Goal: Information Seeking & Learning: Learn about a topic

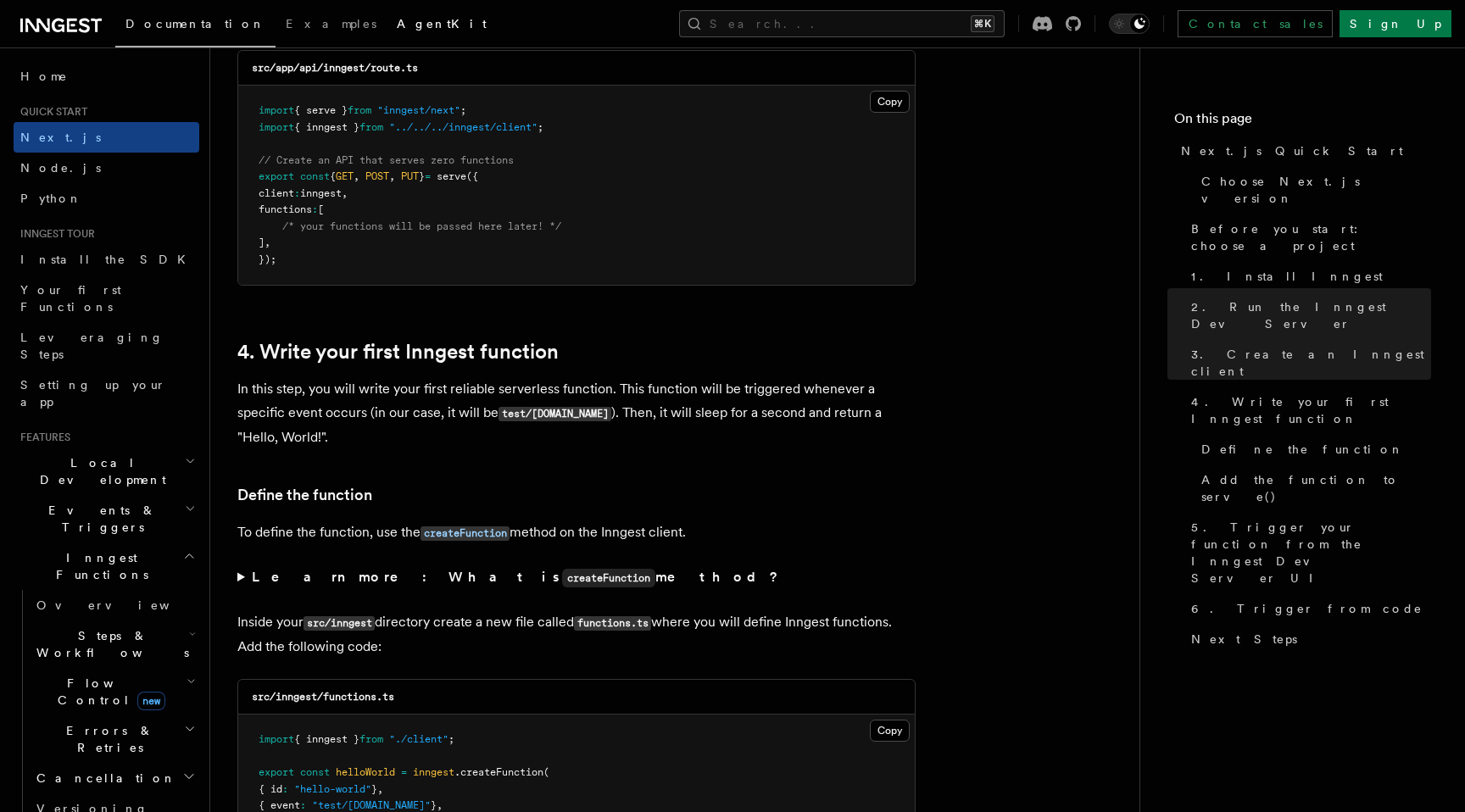
click at [386, 22] on link "AgentKit" at bounding box center [441, 25] width 110 height 40
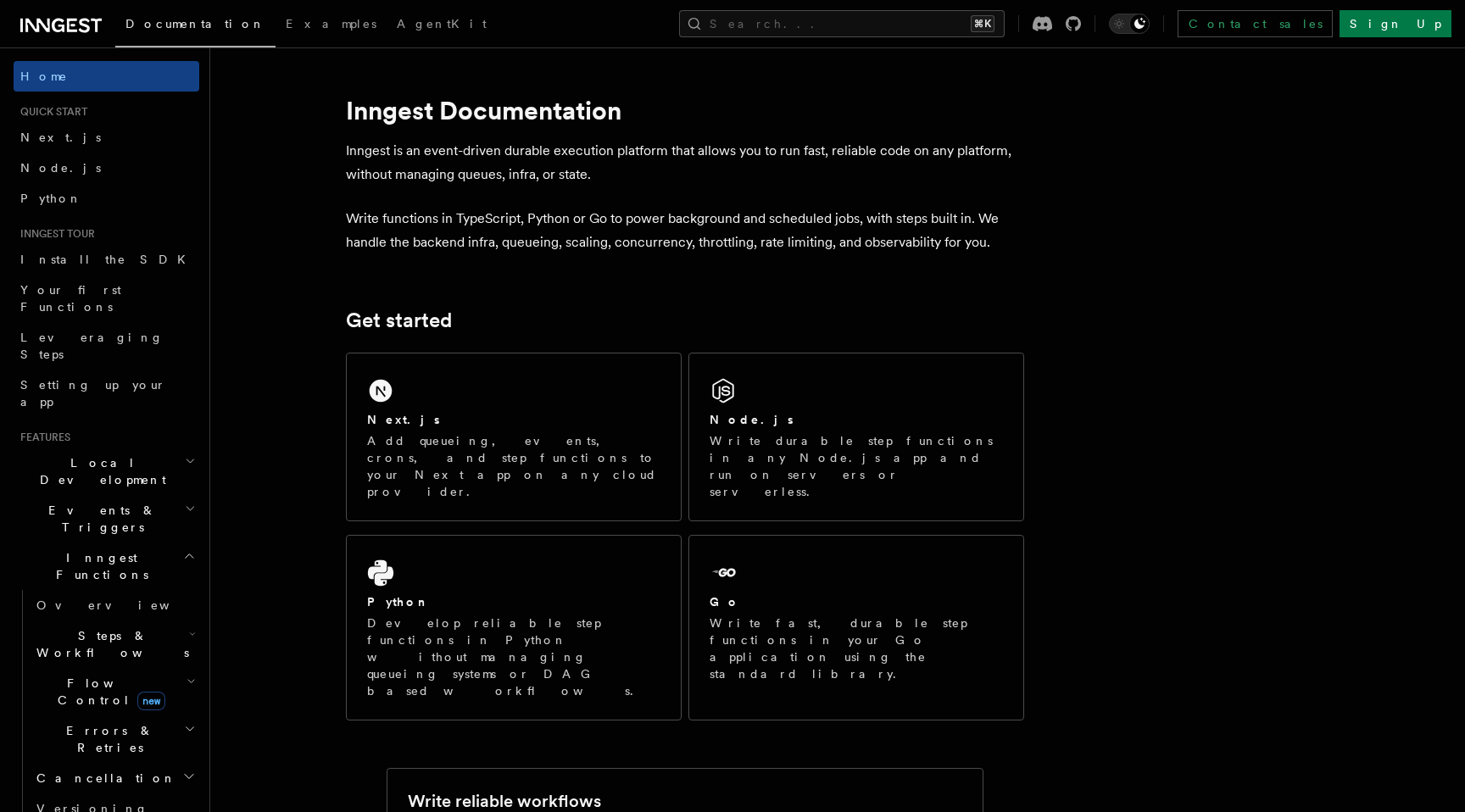
click at [163, 29] on span "Documentation" at bounding box center [196, 23] width 140 height 13
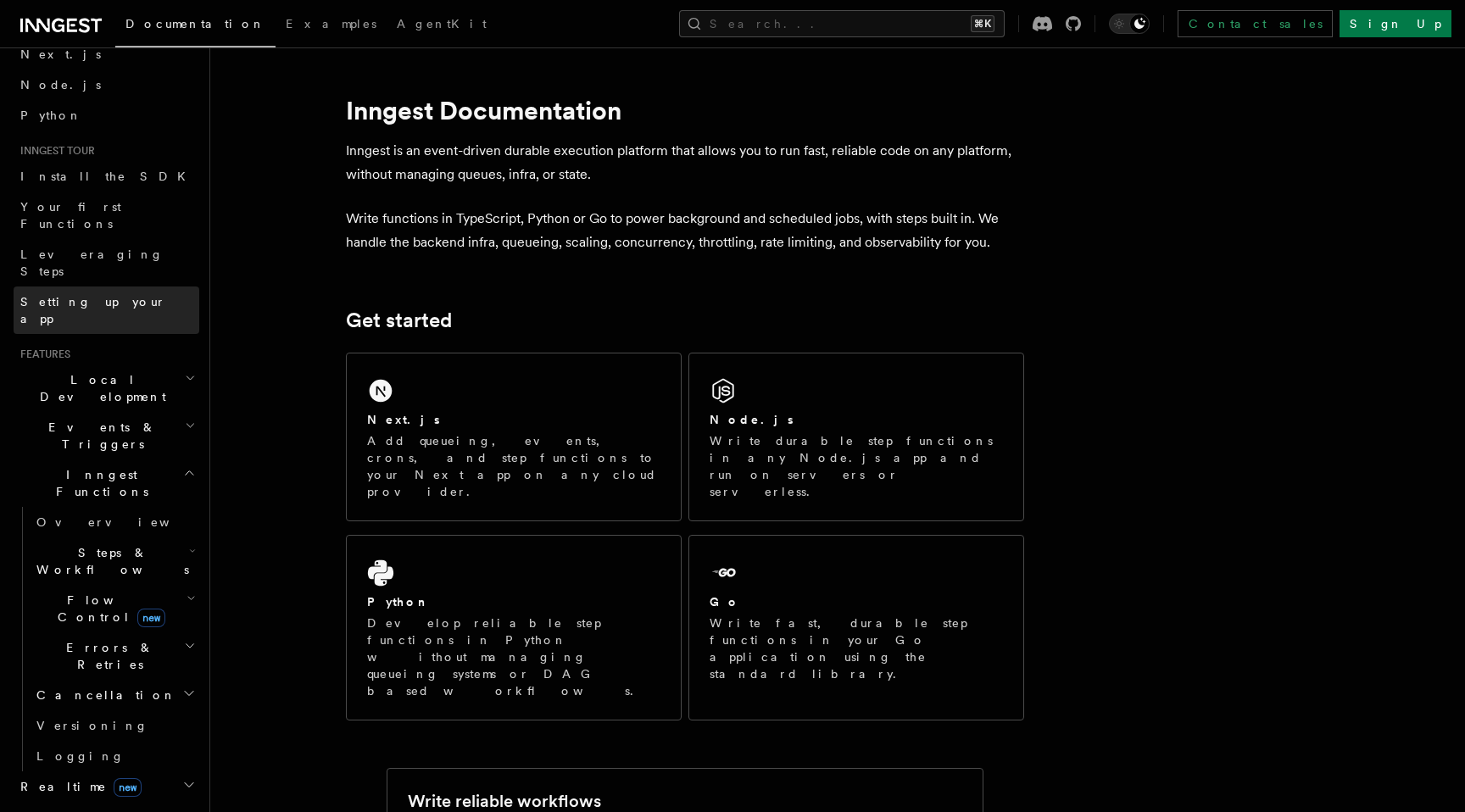
scroll to position [127, 0]
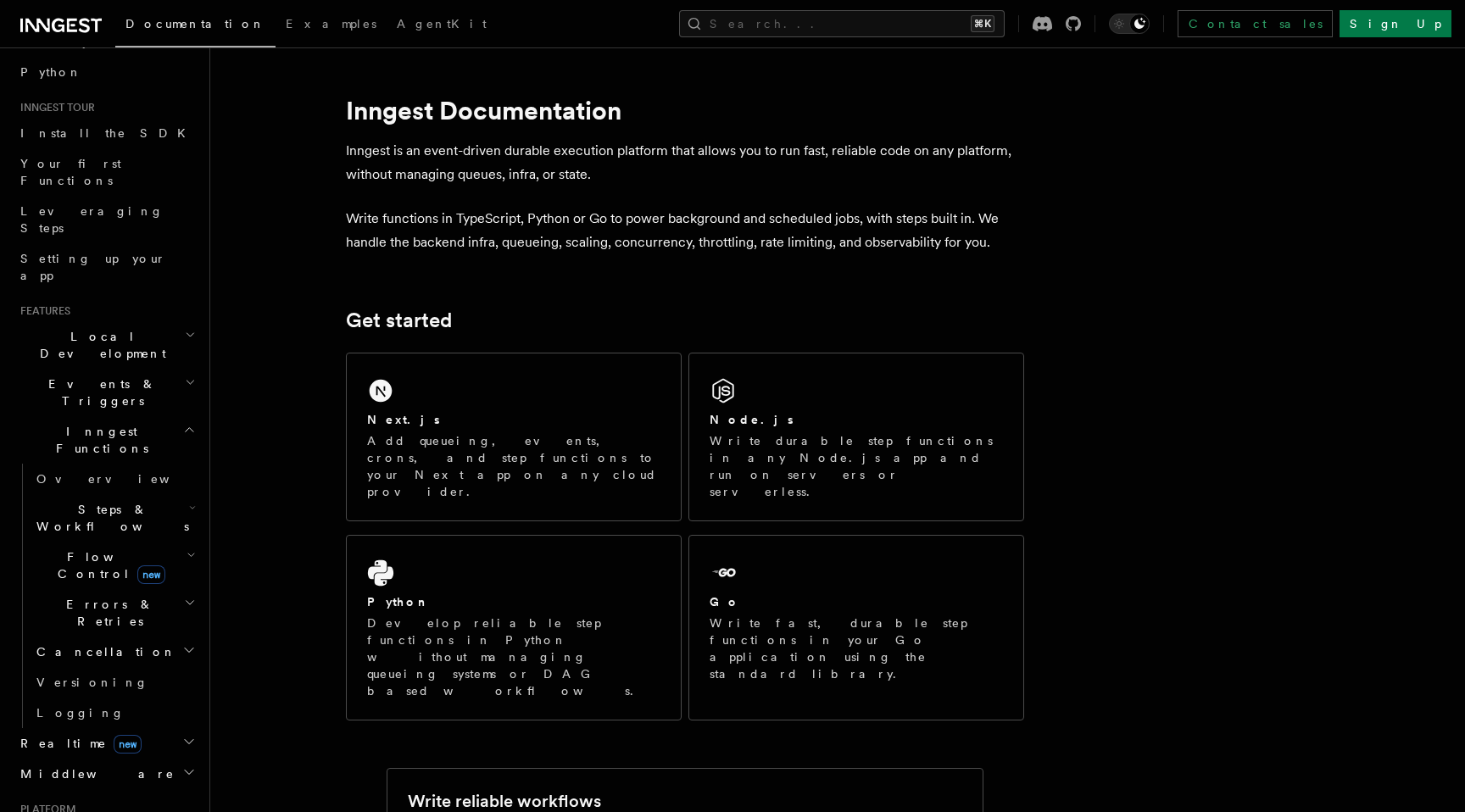
click at [151, 416] on h2 "Inngest Functions" at bounding box center [106, 439] width 186 height 48
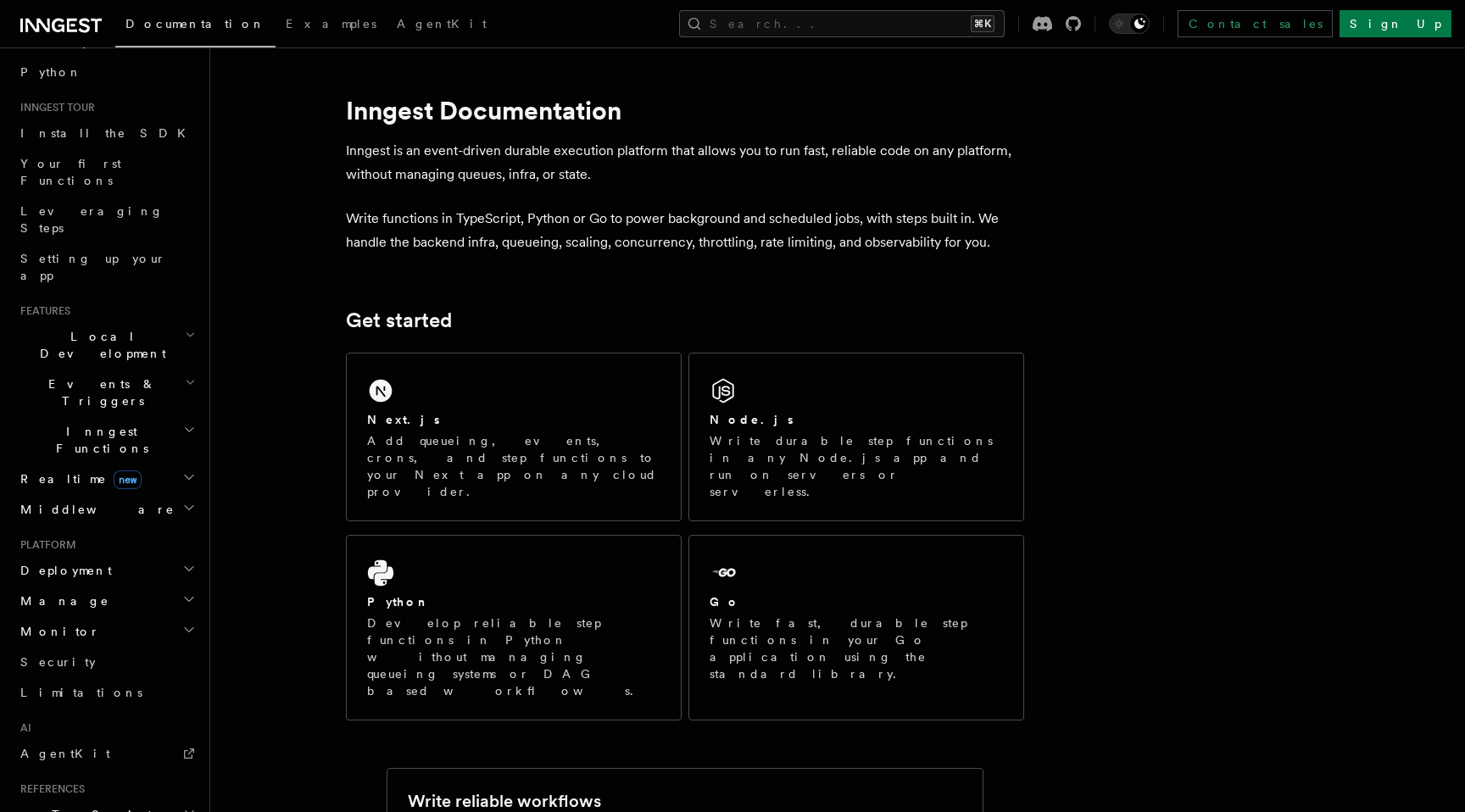
click at [150, 416] on h2 "Inngest Functions" at bounding box center [106, 439] width 186 height 48
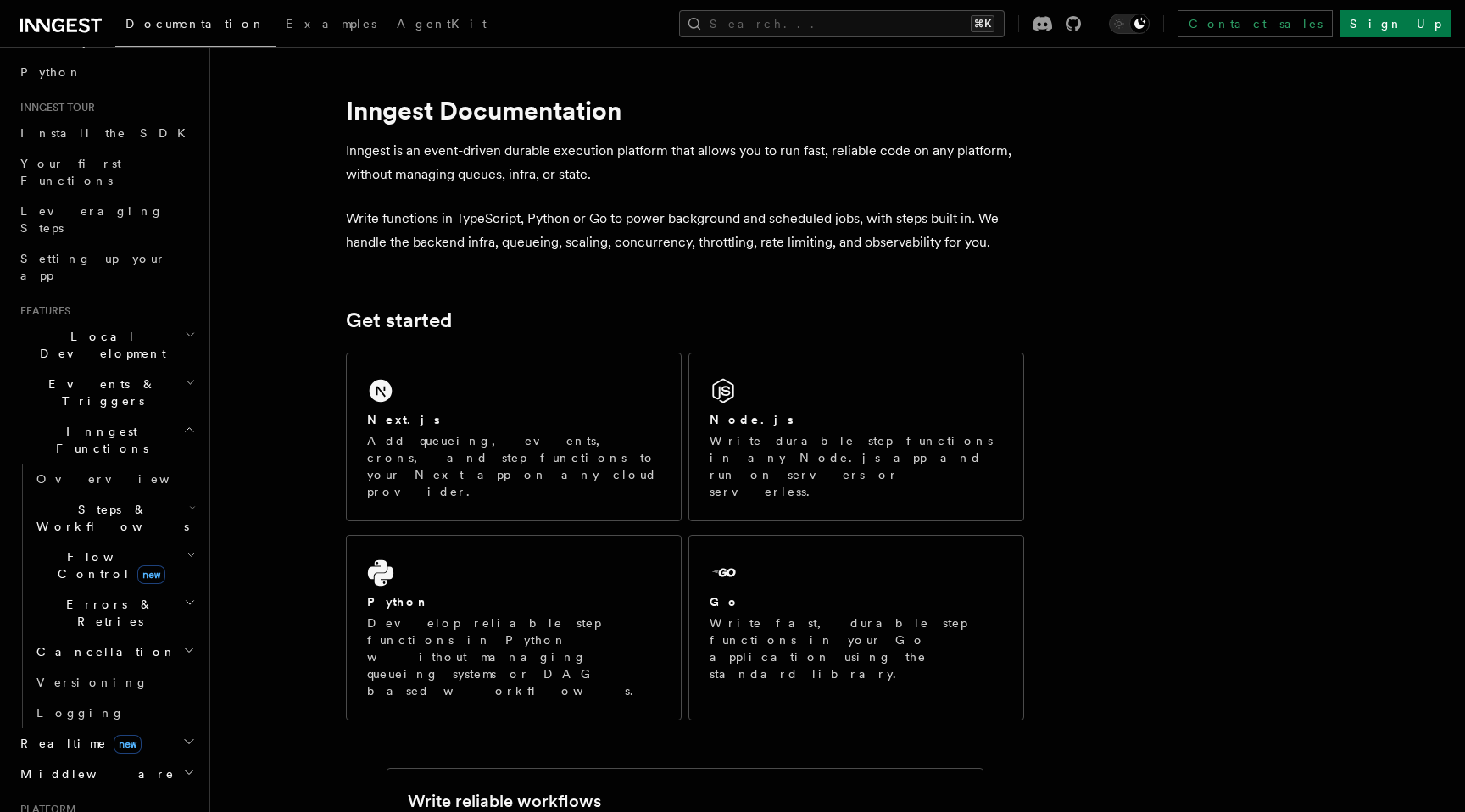
click at [170, 494] on h2 "Steps & Workflows" at bounding box center [114, 517] width 170 height 48
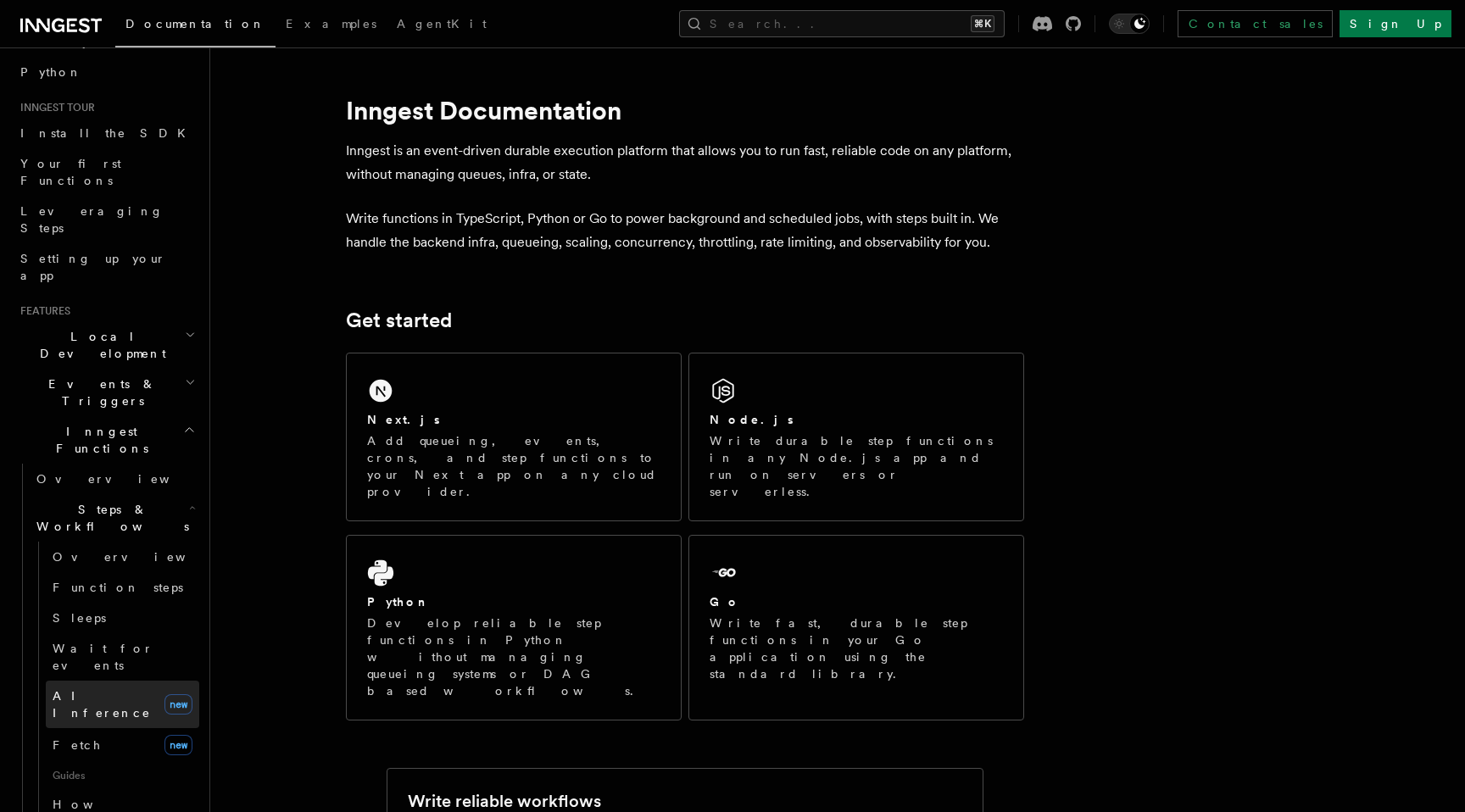
click at [131, 681] on link "AI Inference new" at bounding box center [122, 704] width 154 height 48
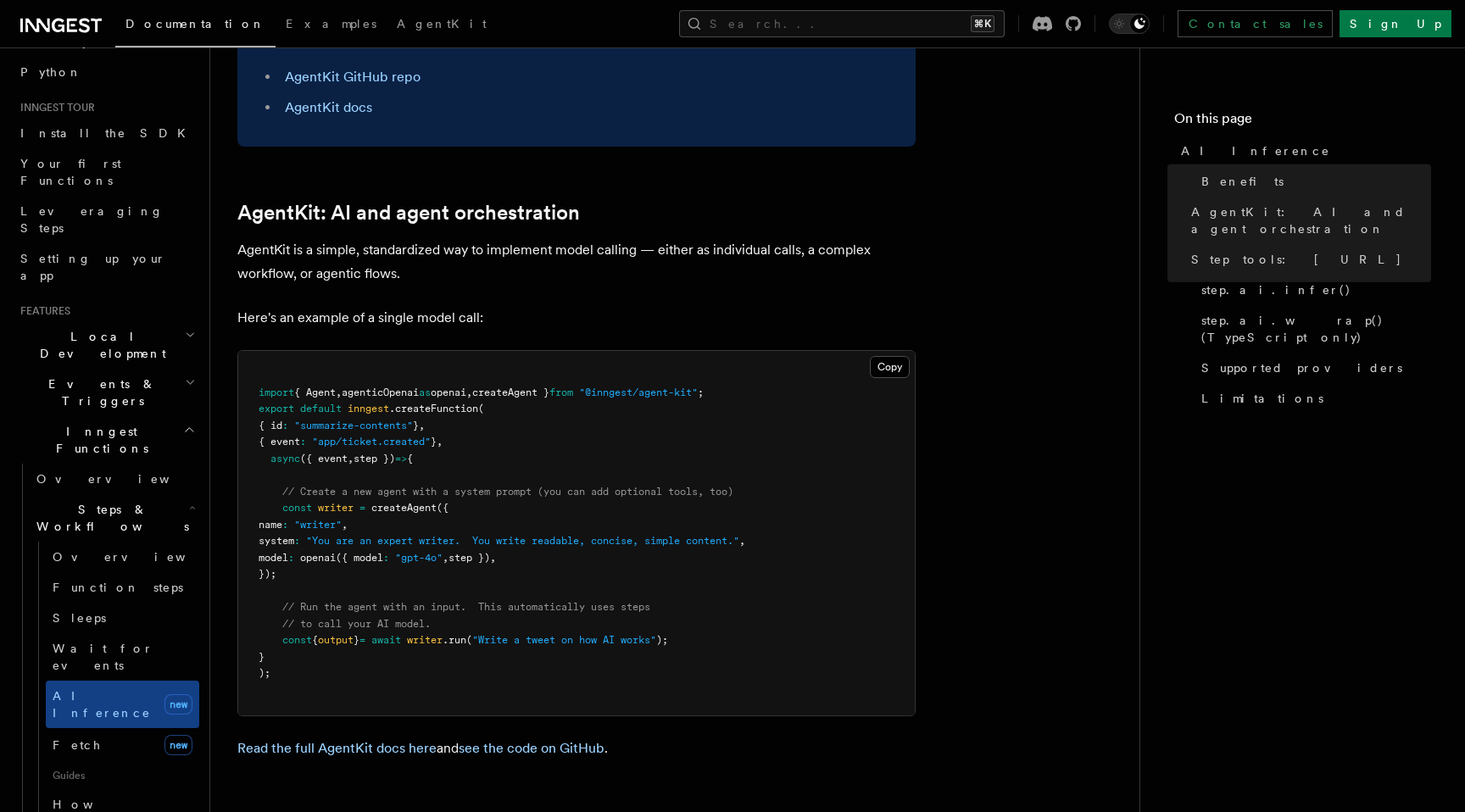
scroll to position [857, 0]
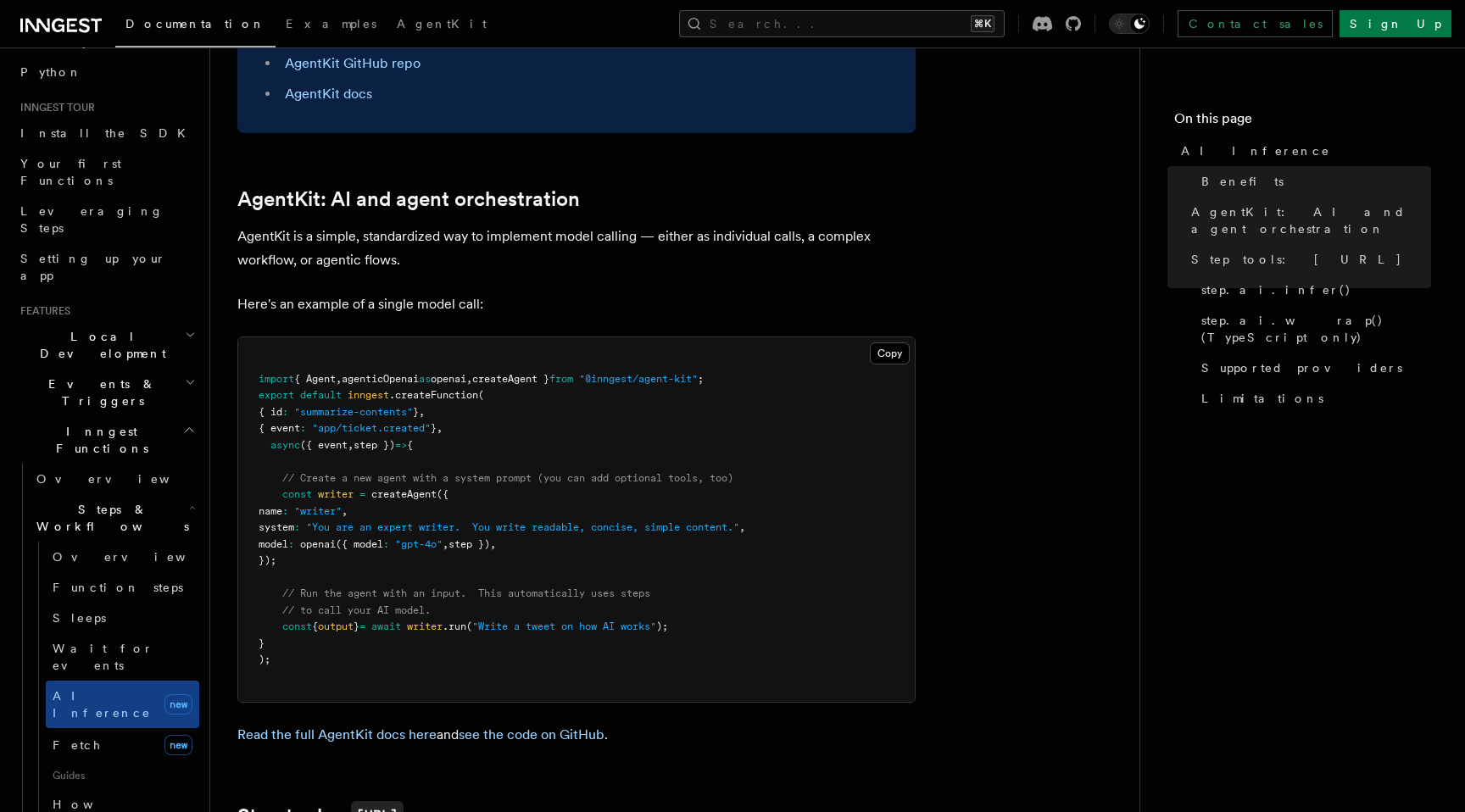
click at [879, 338] on pre "import { Agent , agenticOpenai as openai , createAgent } from "@inngest/agent-k…" at bounding box center [576, 520] width 676 height 365
click at [886, 342] on button "Copy Copied" at bounding box center [889, 353] width 40 height 22
